Goal: Navigation & Orientation: Find specific page/section

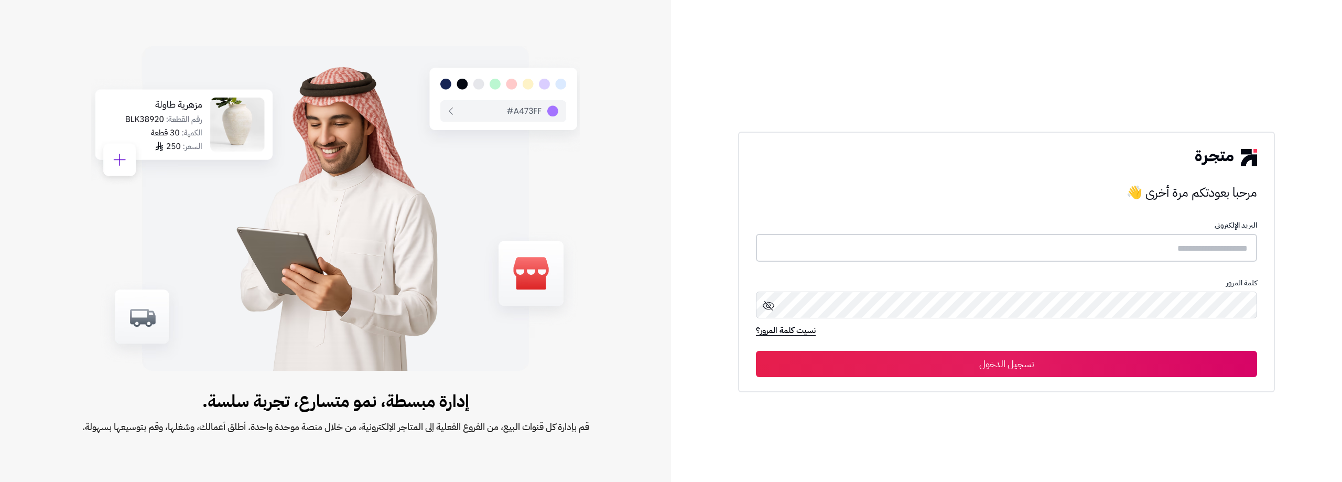
type input "**********"
click at [1027, 364] on button "تسجيل الدخول" at bounding box center [1006, 363] width 501 height 26
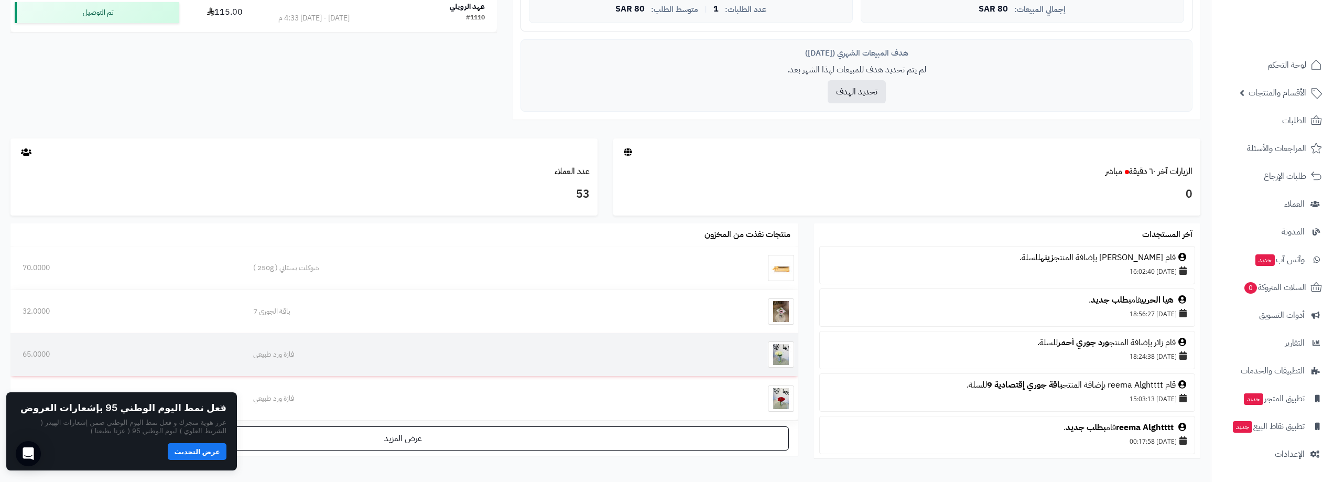
scroll to position [472, 0]
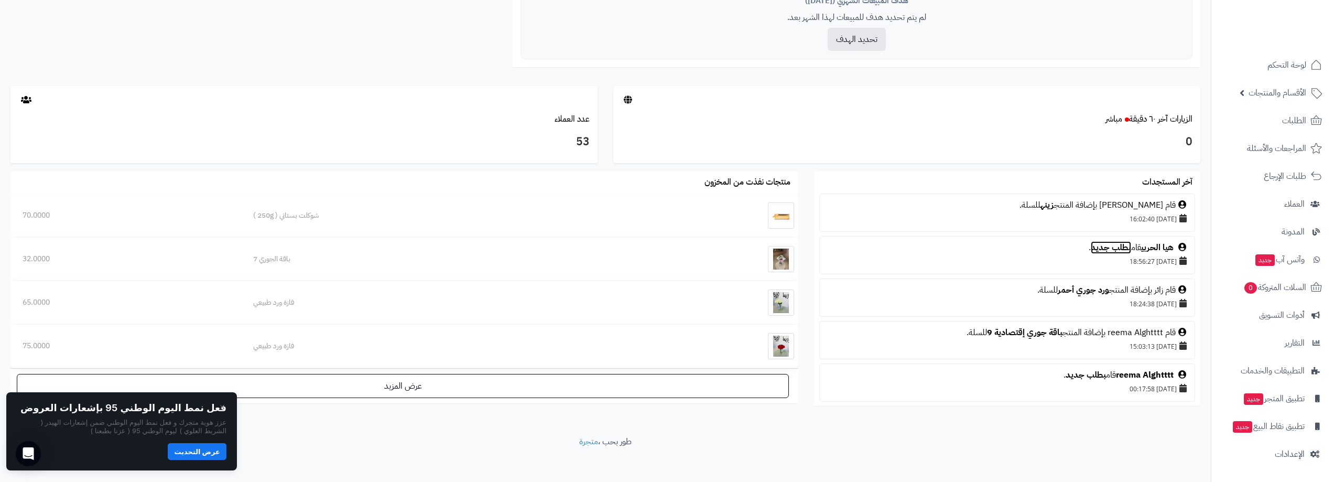
click at [1113, 247] on link "بطلب جديد" at bounding box center [1111, 247] width 40 height 13
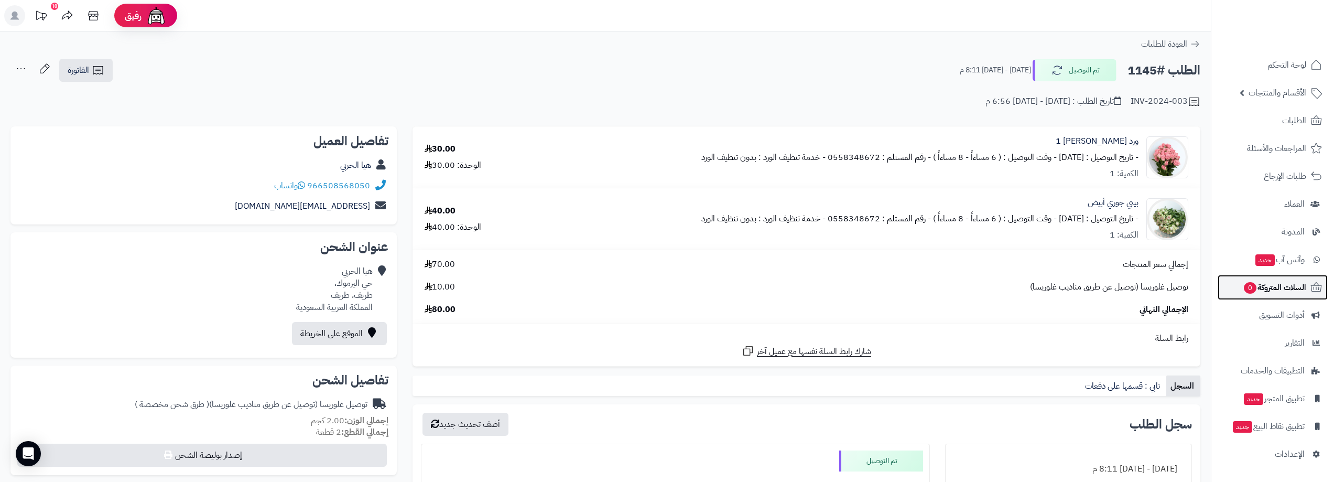
click at [1285, 283] on span "السلات المتروكة 0" at bounding box center [1274, 287] width 63 height 15
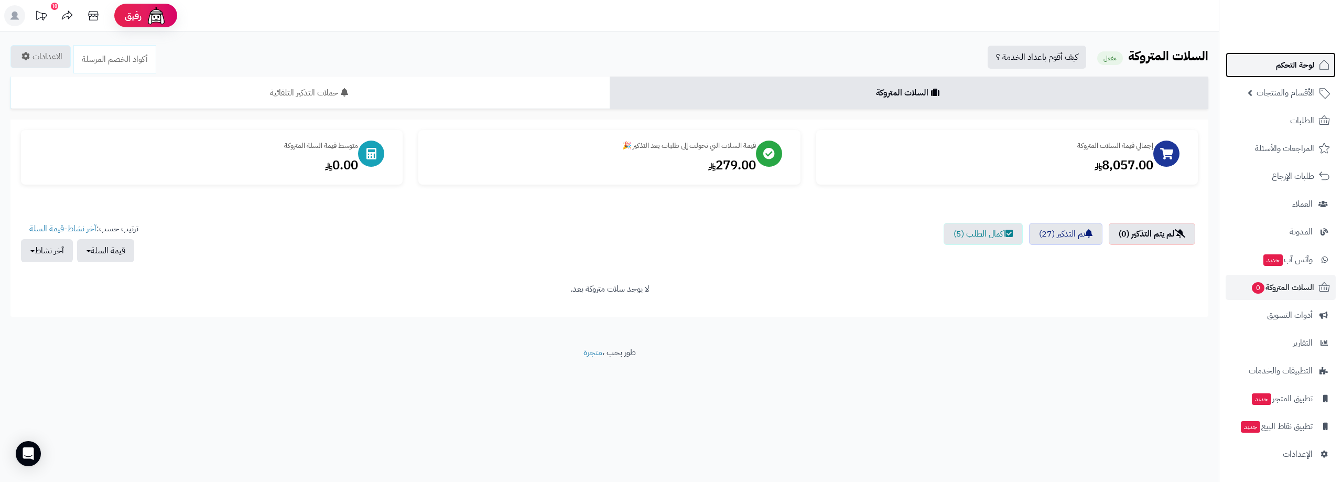
click at [1285, 66] on span "لوحة التحكم" at bounding box center [1295, 65] width 38 height 15
